Goal: Transaction & Acquisition: Obtain resource

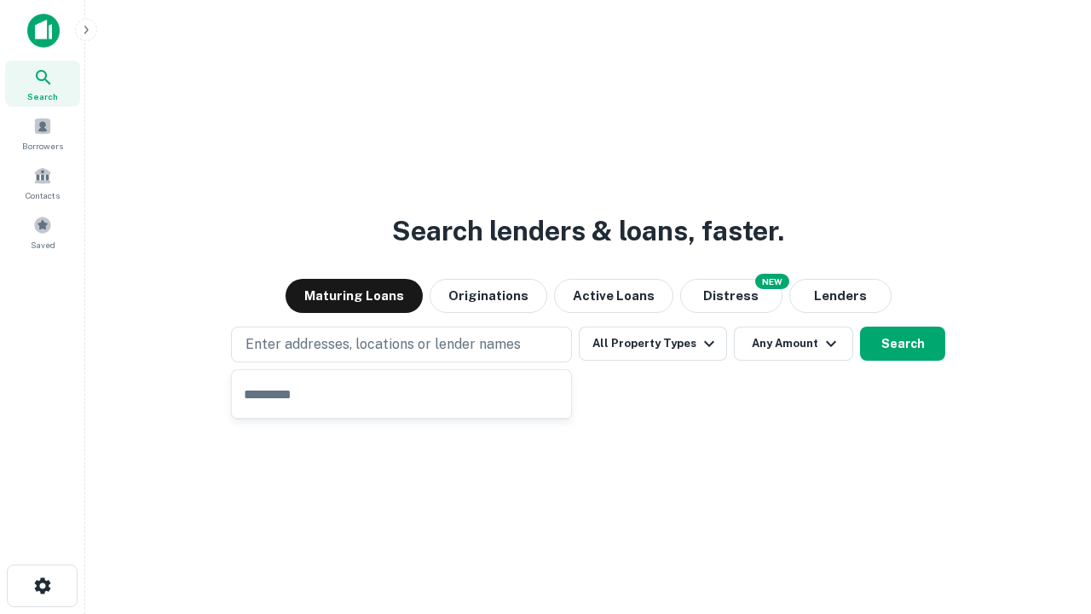
type input "**********"
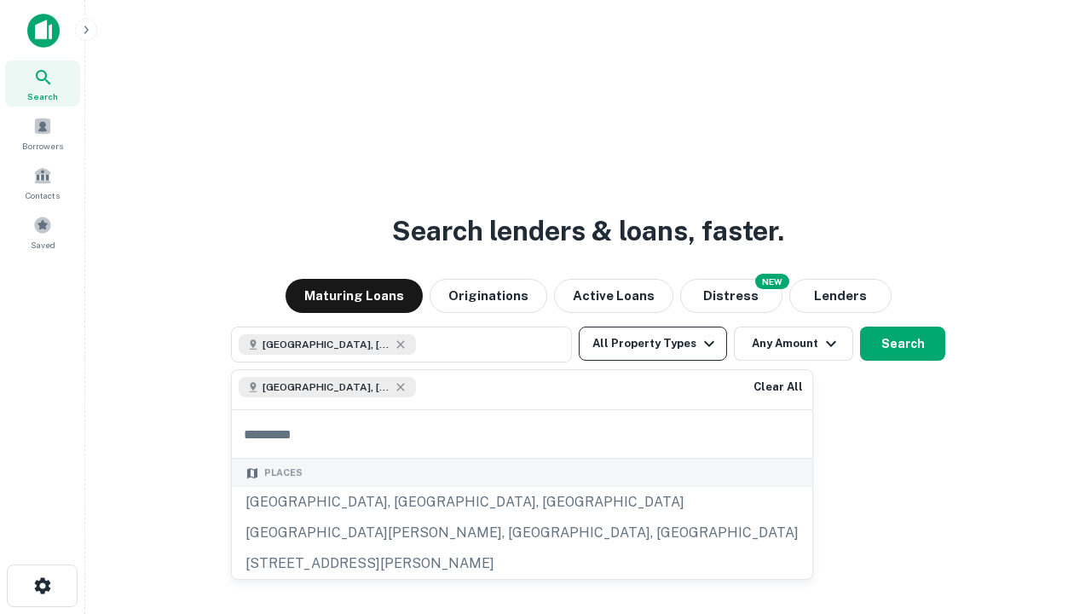
click at [653, 343] on button "All Property Types" at bounding box center [653, 343] width 148 height 34
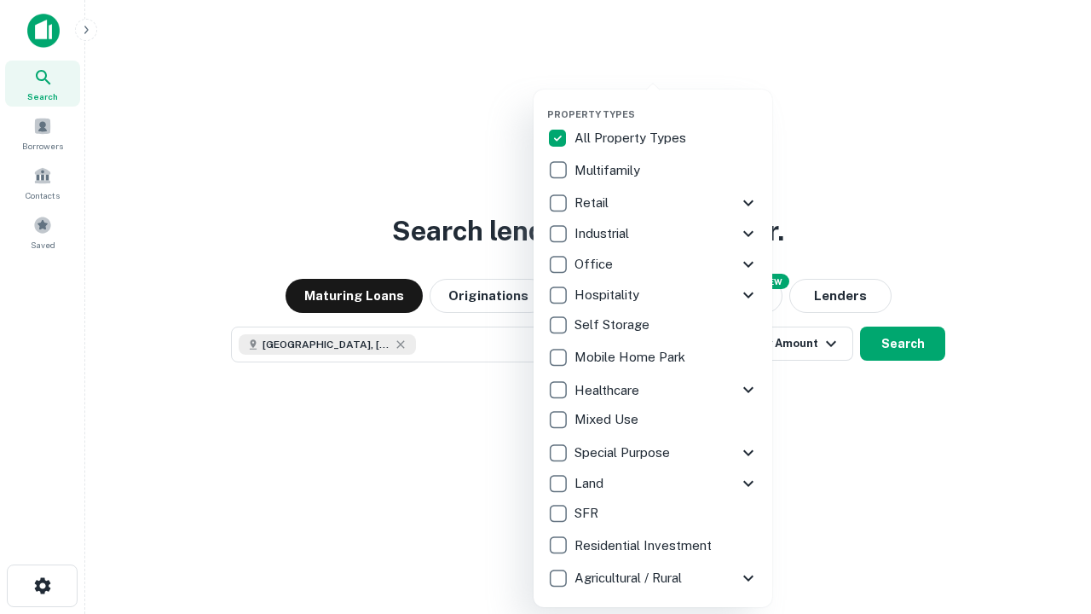
click at [666, 103] on button "button" at bounding box center [666, 103] width 239 height 1
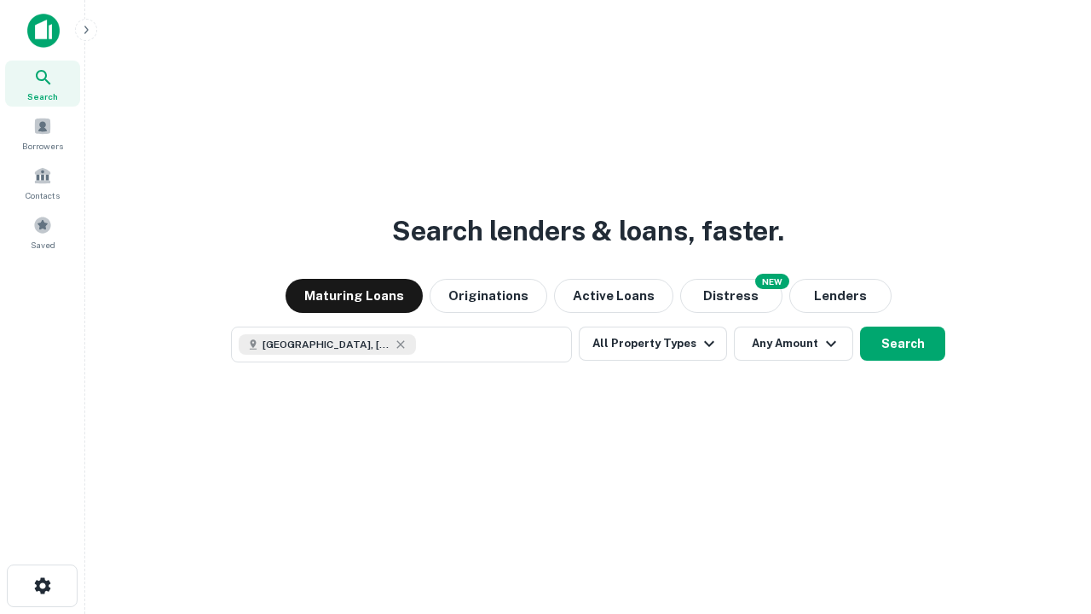
scroll to position [27, 0]
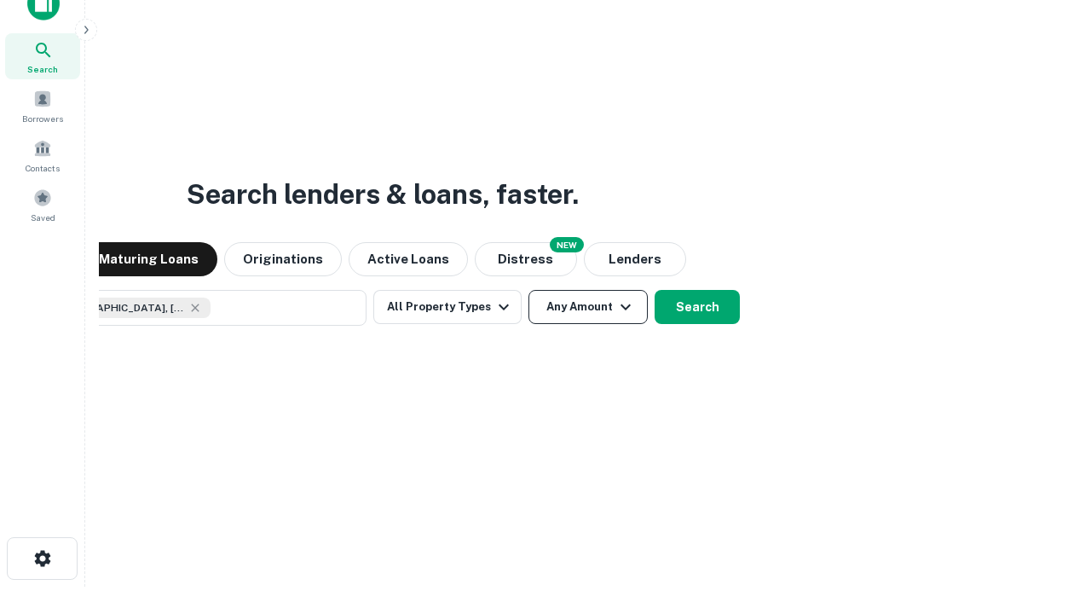
click at [528, 290] on button "Any Amount" at bounding box center [587, 307] width 119 height 34
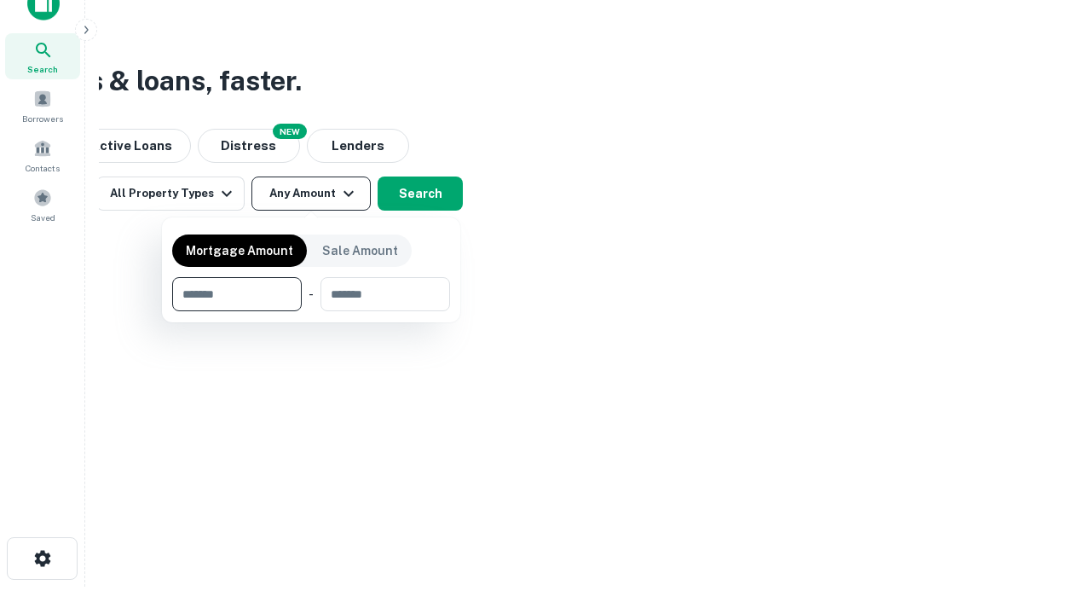
type input "*******"
click at [311, 311] on button "button" at bounding box center [311, 311] width 278 height 1
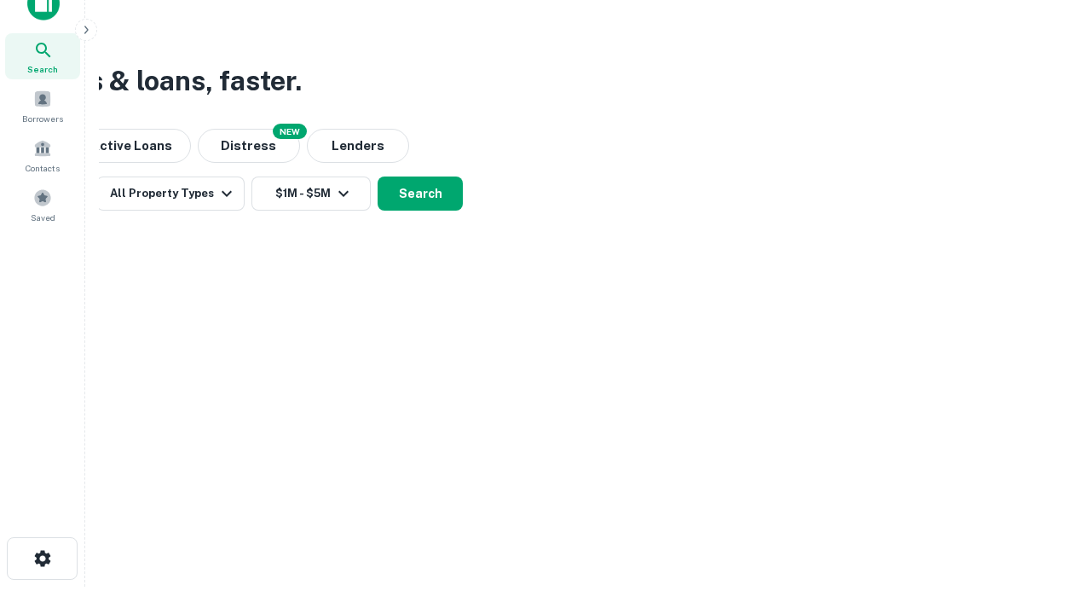
scroll to position [9, 314]
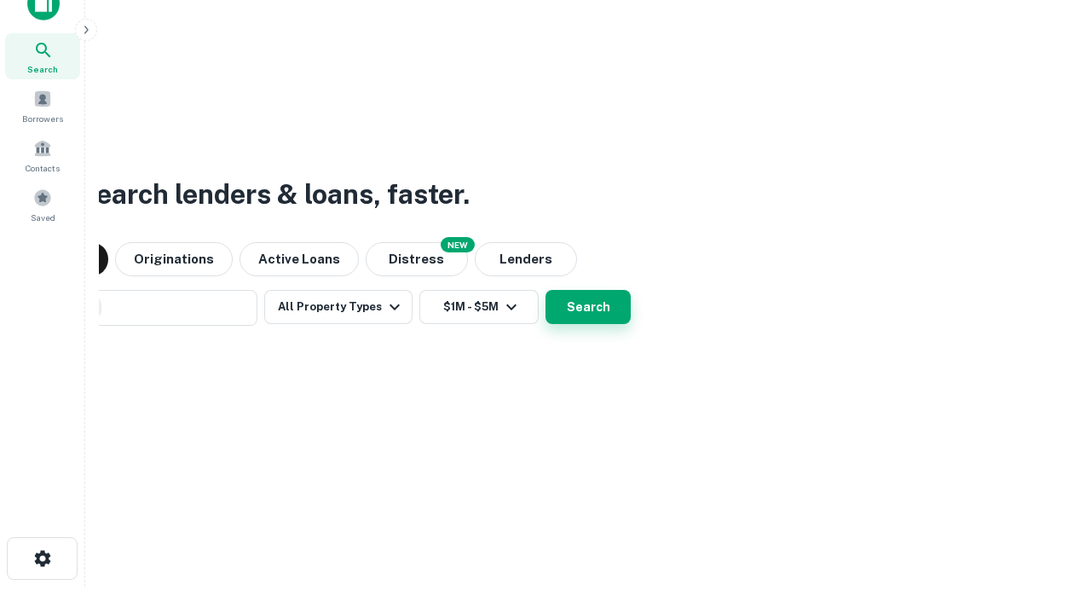
click at [588, 307] on button "Search" at bounding box center [587, 307] width 85 height 34
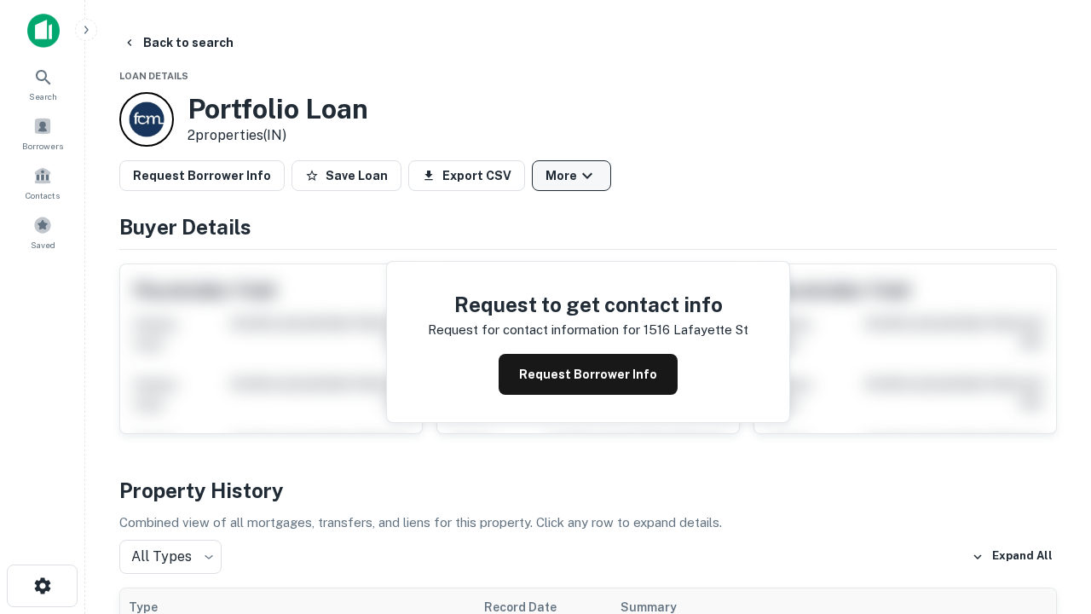
click at [571, 176] on button "More" at bounding box center [571, 175] width 79 height 31
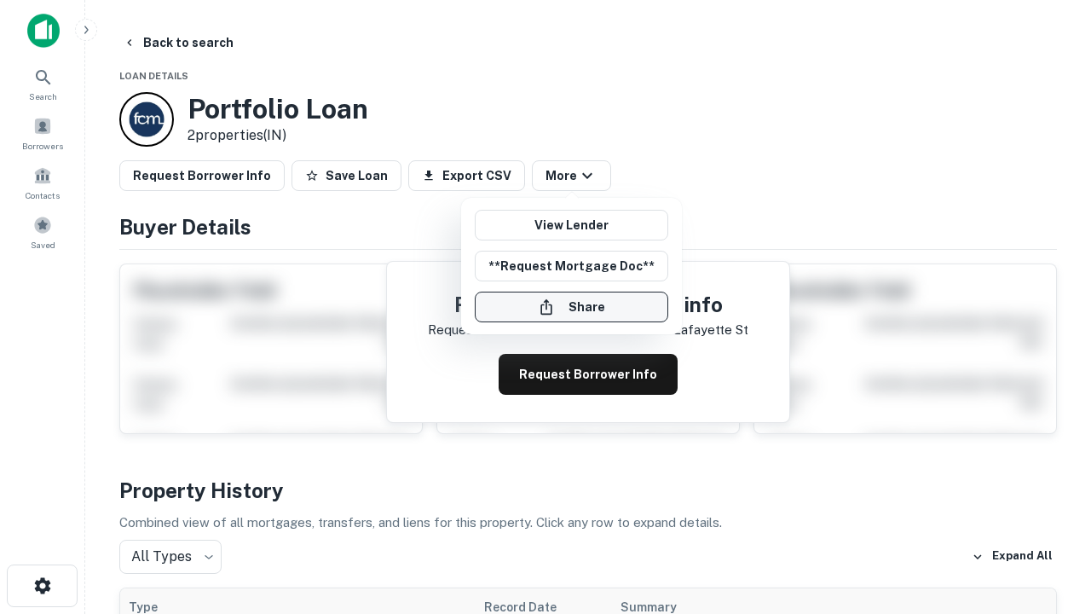
click at [571, 307] on button "Share" at bounding box center [571, 306] width 193 height 31
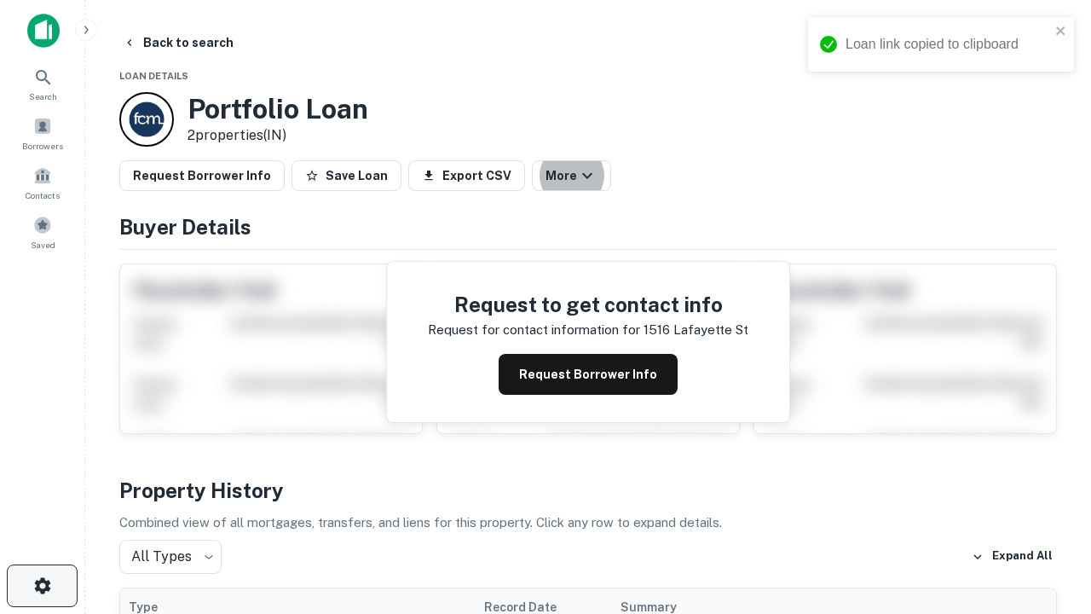
click at [42, 586] on icon "button" at bounding box center [42, 585] width 20 height 20
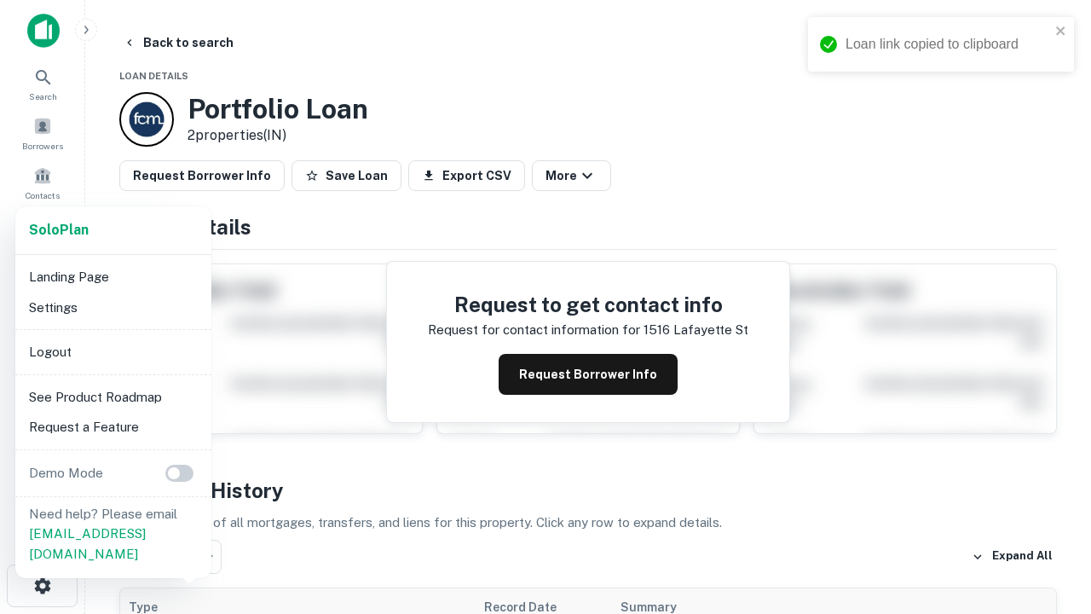
click at [113, 351] on li "Logout" at bounding box center [113, 352] width 182 height 31
